Goal: Find specific page/section: Find specific page/section

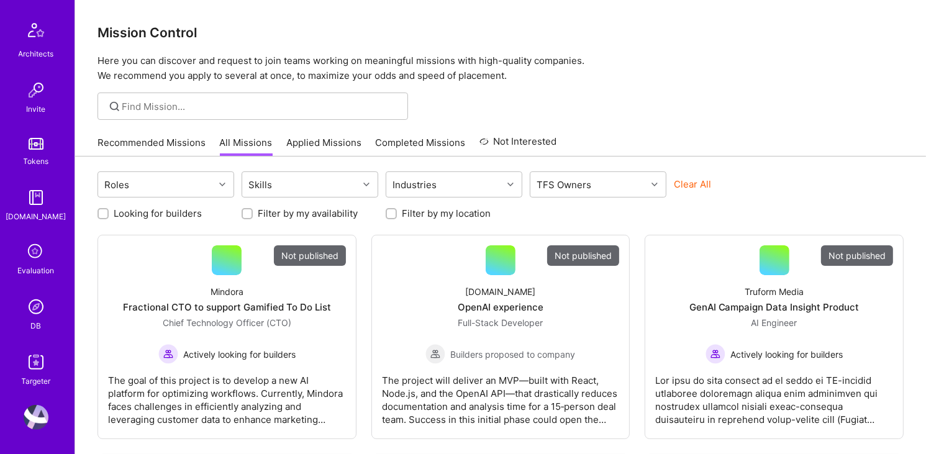
scroll to position [338, 0]
click at [32, 307] on img at bounding box center [36, 307] width 25 height 25
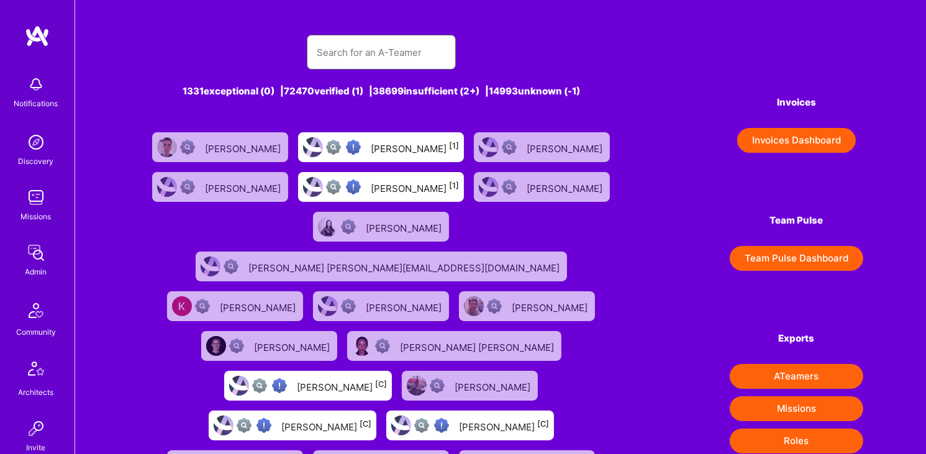
click at [440, 52] on input "text" at bounding box center [381, 53] width 129 height 32
type input "[PERSON_NAME]"
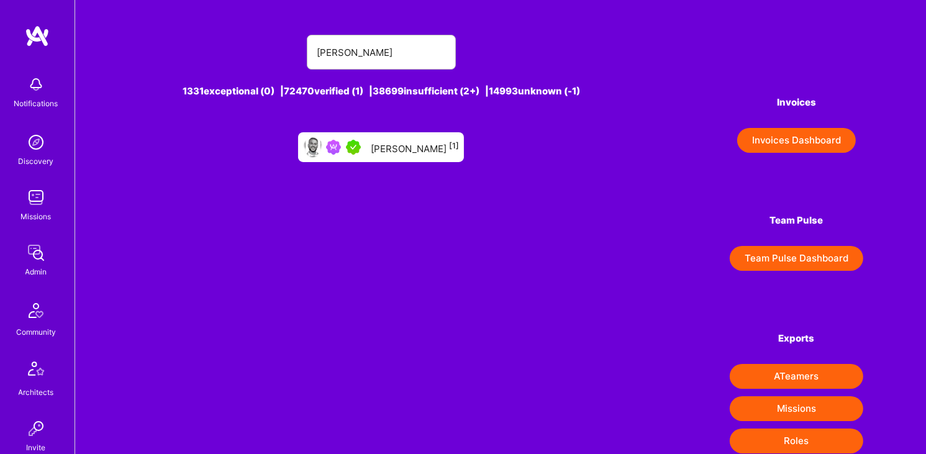
click at [410, 145] on div "[PERSON_NAME] [1]" at bounding box center [415, 147] width 88 height 16
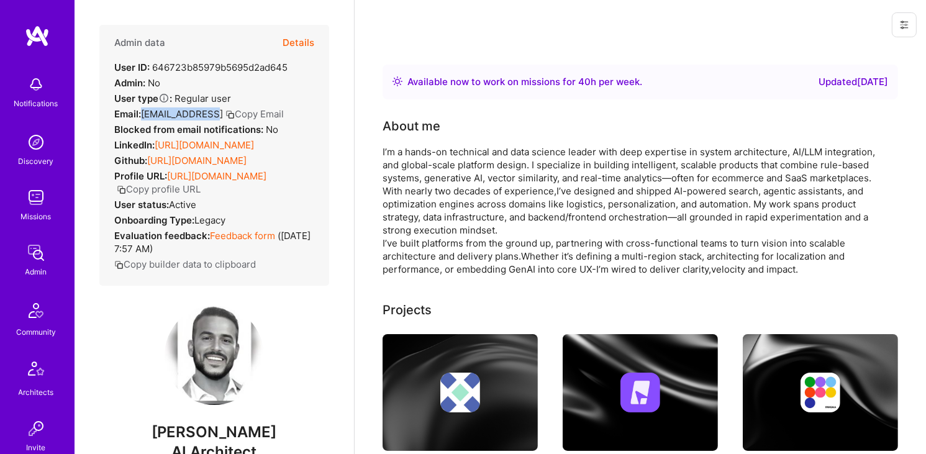
drag, startPoint x: 143, startPoint y: 113, endPoint x: 210, endPoint y: 112, distance: 66.4
click at [210, 112] on span "[EMAIL_ADDRESS]" at bounding box center [182, 114] width 82 height 12
click at [225, 115] on icon "button" at bounding box center [229, 114] width 9 height 9
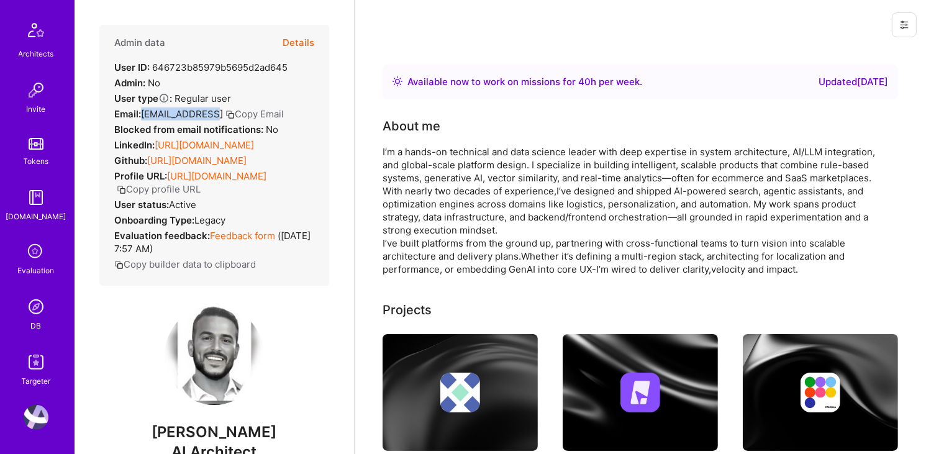
click at [34, 306] on img at bounding box center [36, 306] width 25 height 25
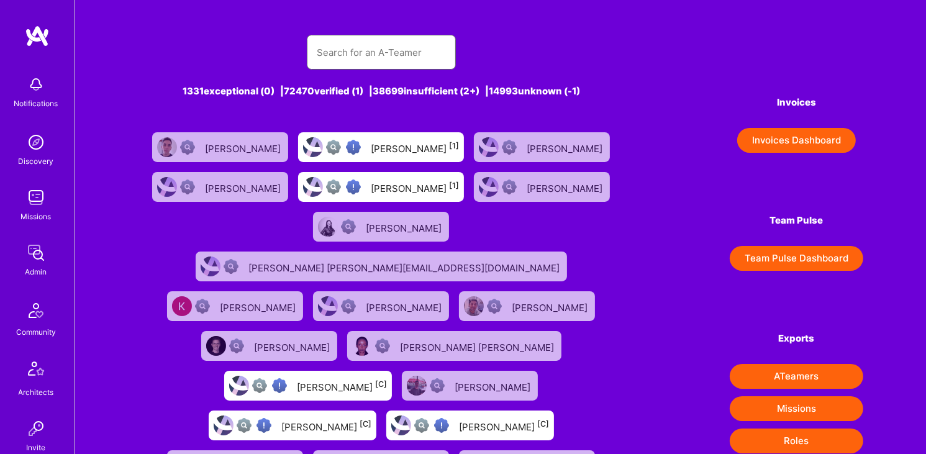
click at [393, 66] on input "text" at bounding box center [381, 53] width 129 height 32
type input "[PERSON_NAME]"
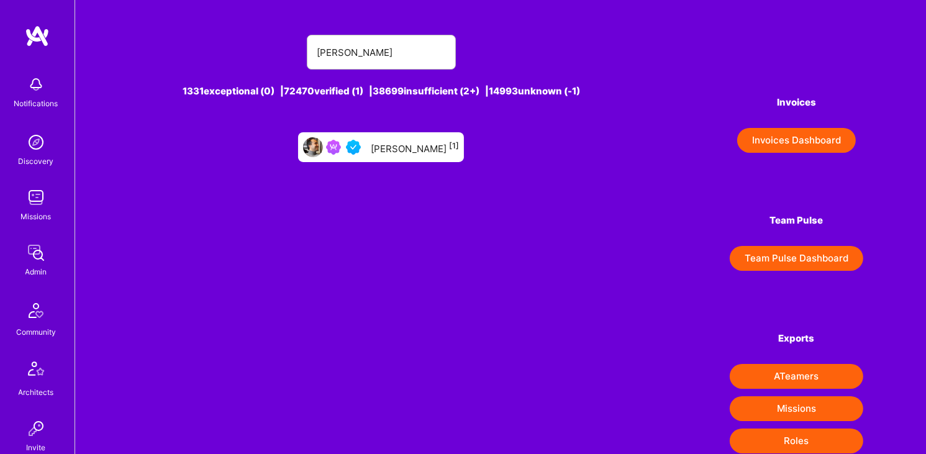
click at [413, 143] on div "[PERSON_NAME] [1]" at bounding box center [415, 147] width 88 height 16
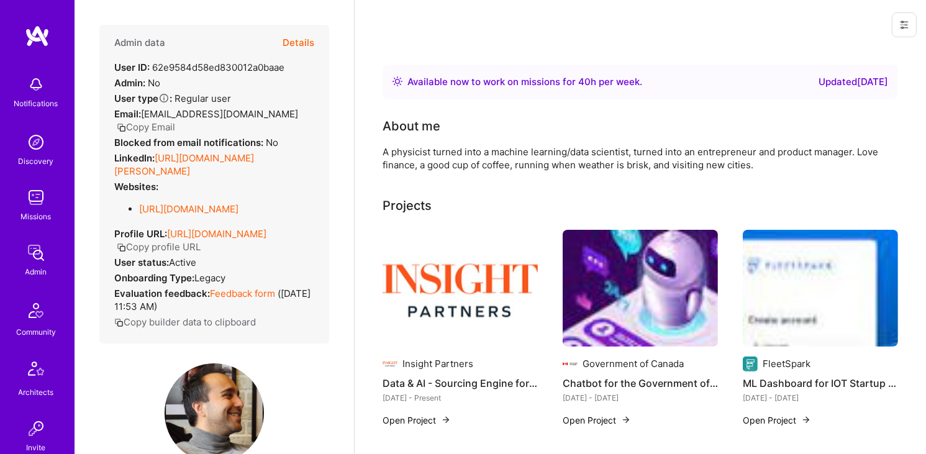
click at [126, 123] on icon "button" at bounding box center [121, 127] width 9 height 9
